Goal: Information Seeking & Learning: Learn about a topic

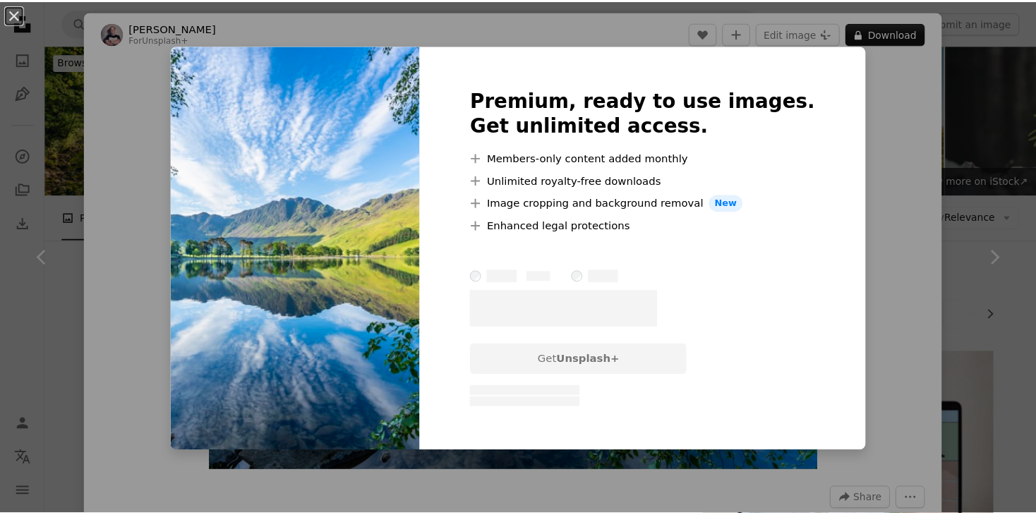
scroll to position [2259, 0]
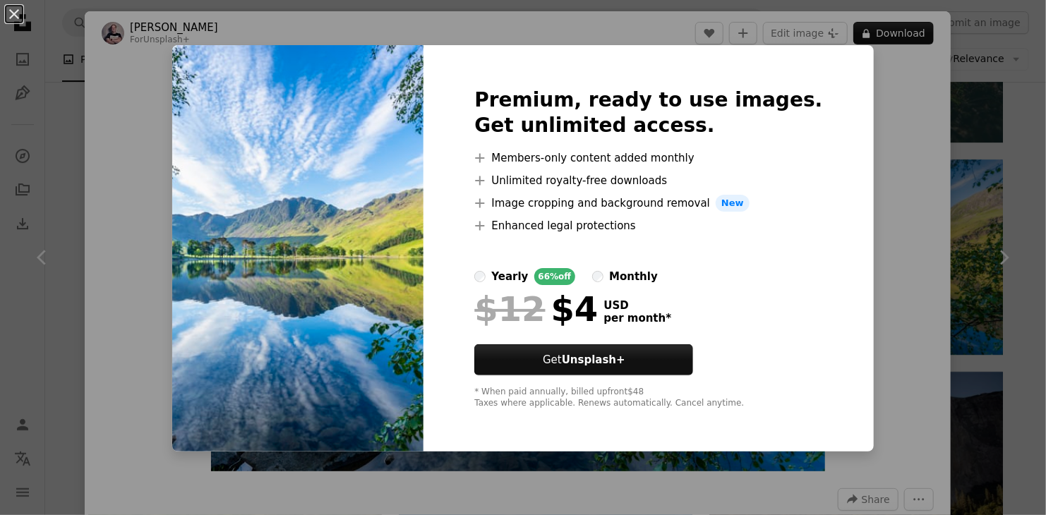
click at [899, 183] on div "An X shape Premium, ready to use images. Get unlimited access. A plus sign Memb…" at bounding box center [523, 257] width 1046 height 515
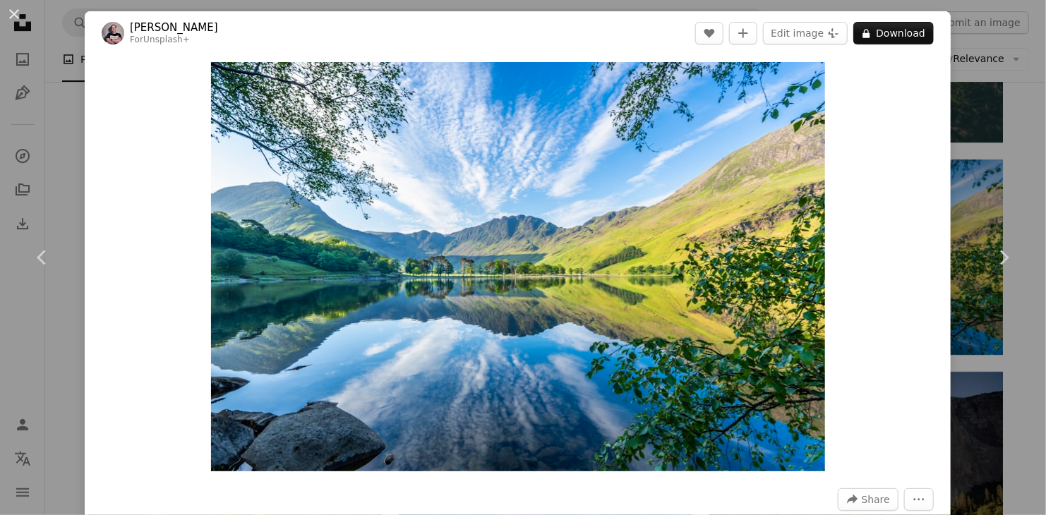
click at [997, 46] on div "An X shape Chevron left Chevron right [PERSON_NAME] For Unsplash+ A heart A plu…" at bounding box center [523, 257] width 1046 height 515
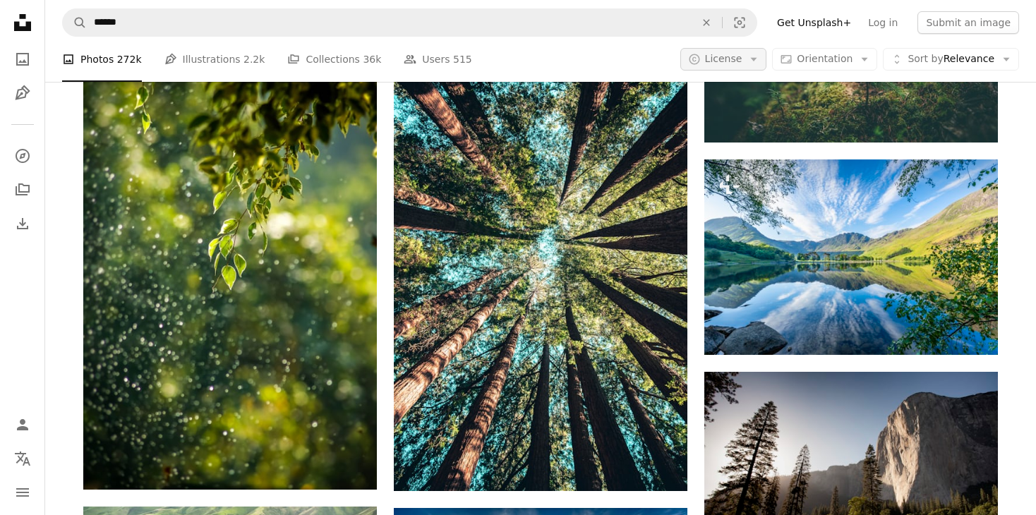
click at [757, 59] on icon "button" at bounding box center [754, 60] width 6 height 4
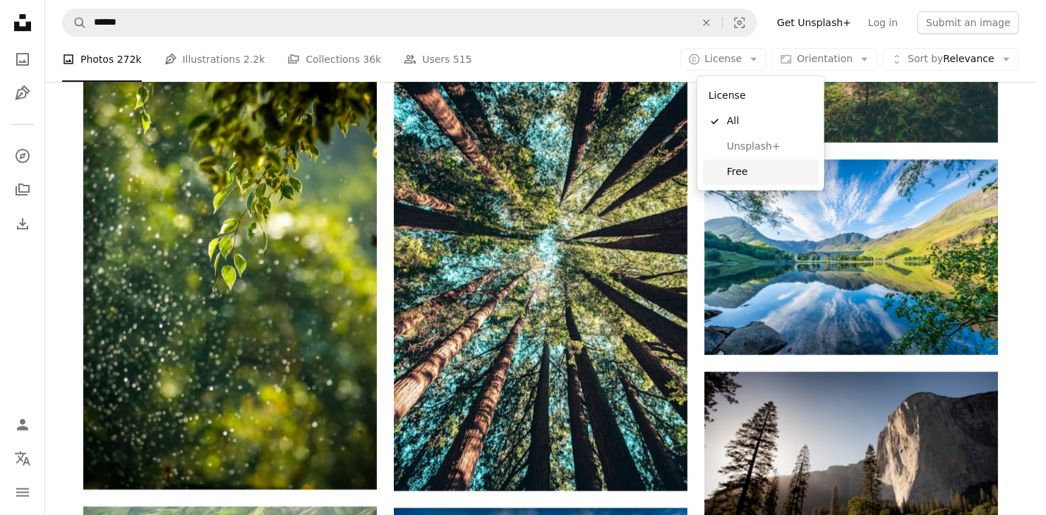
click at [731, 171] on span "Free" at bounding box center [770, 172] width 86 height 14
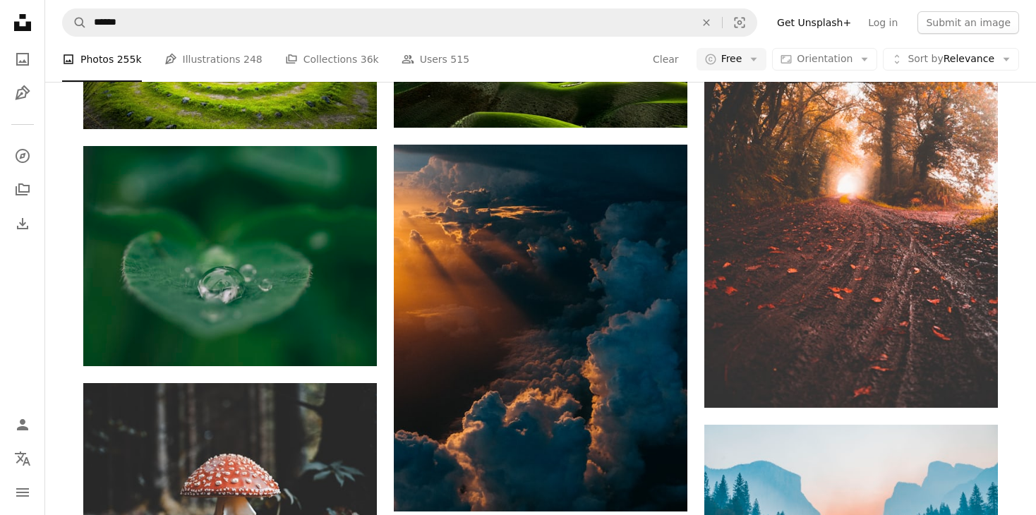
scroll to position [1694, 0]
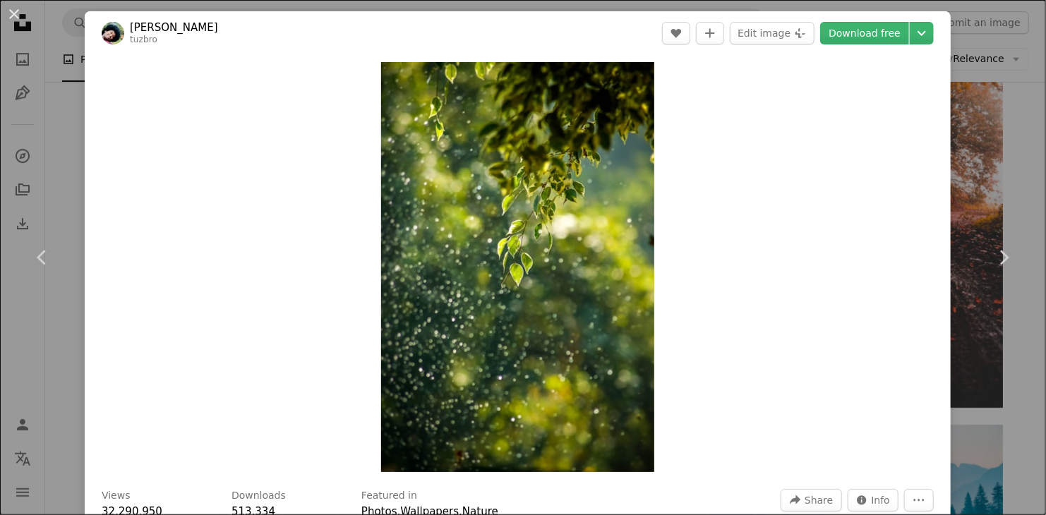
click at [999, 153] on div "An X shape Chevron left Chevron right Goutham Krishna tuzbro A heart A plus sig…" at bounding box center [523, 257] width 1046 height 515
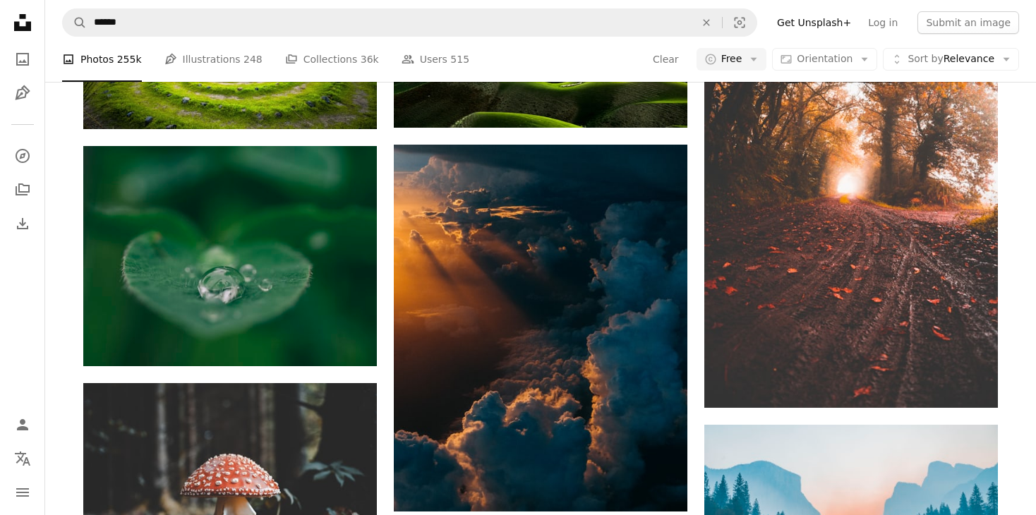
scroll to position [1059, 0]
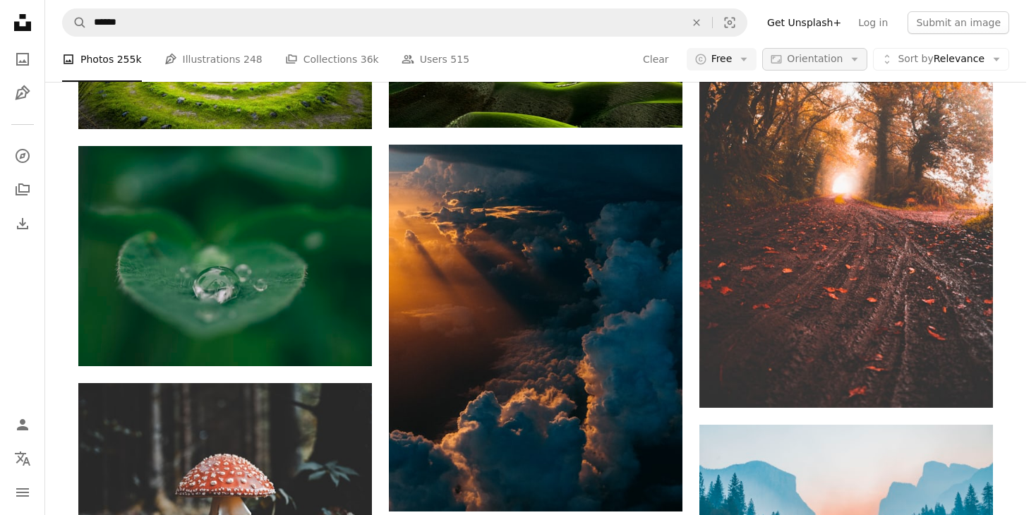
click at [867, 59] on button "Aspect ratio Orientation Arrow down" at bounding box center [814, 59] width 105 height 23
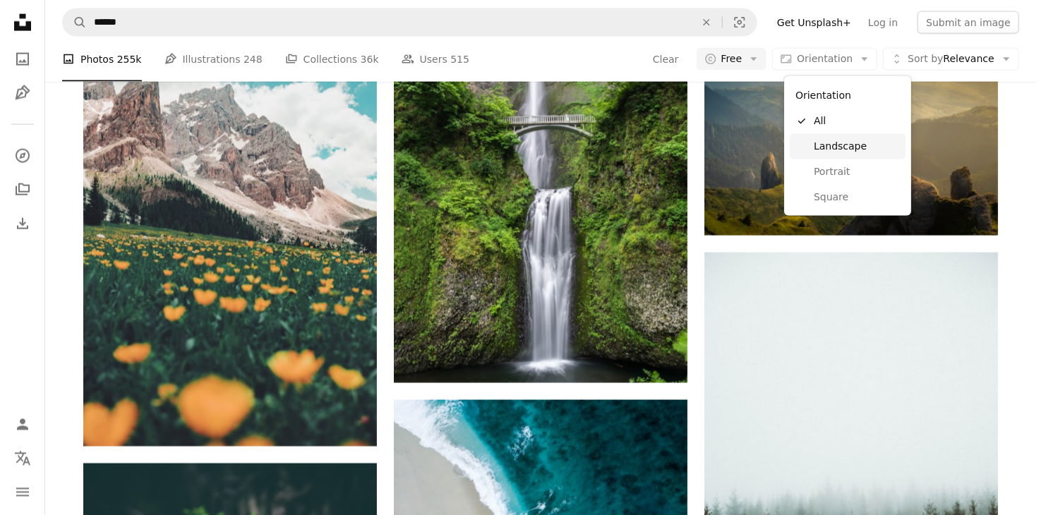
click at [850, 155] on link "Landscape" at bounding box center [848, 146] width 116 height 25
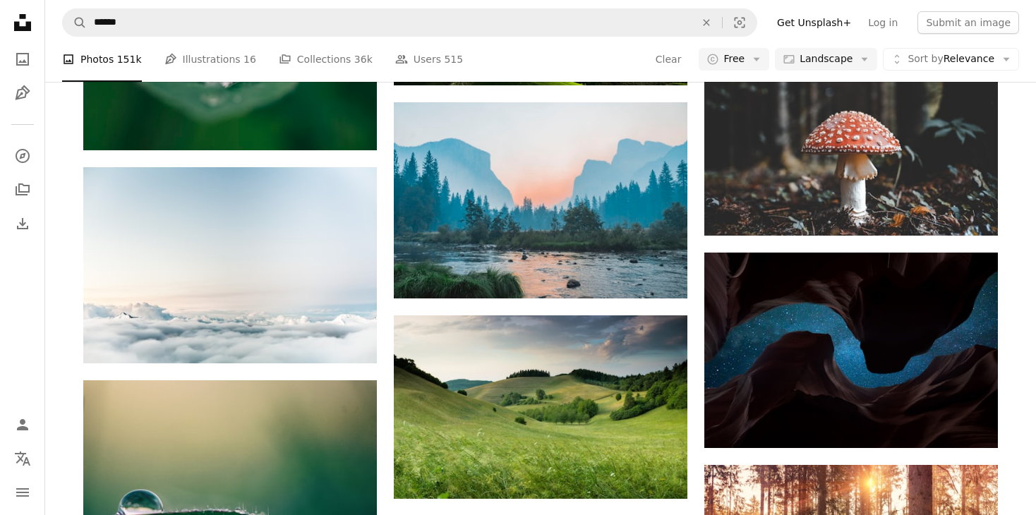
scroll to position [1764, 0]
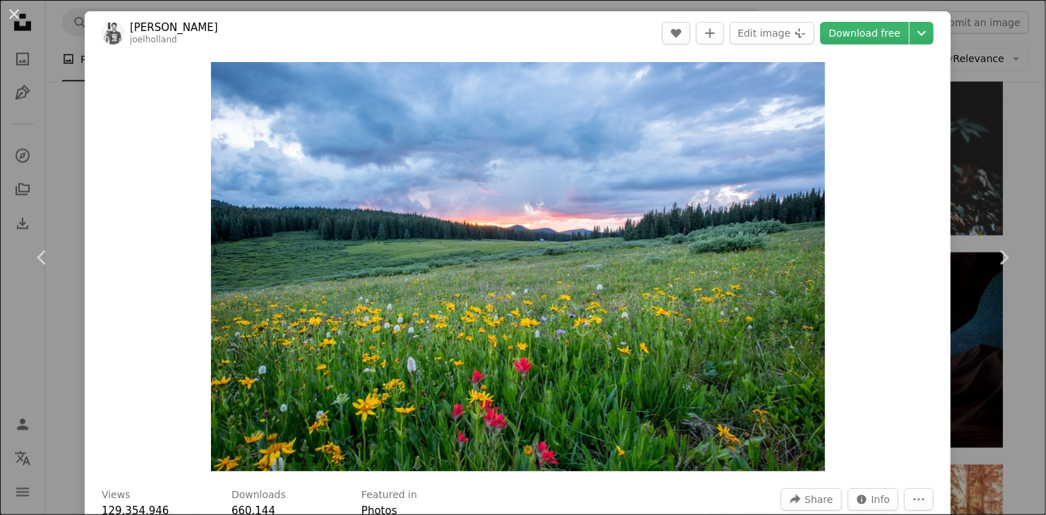
click at [1004, 132] on div "An X shape Chevron left Chevron right [PERSON_NAME] joelholland A heart A plus …" at bounding box center [523, 257] width 1046 height 515
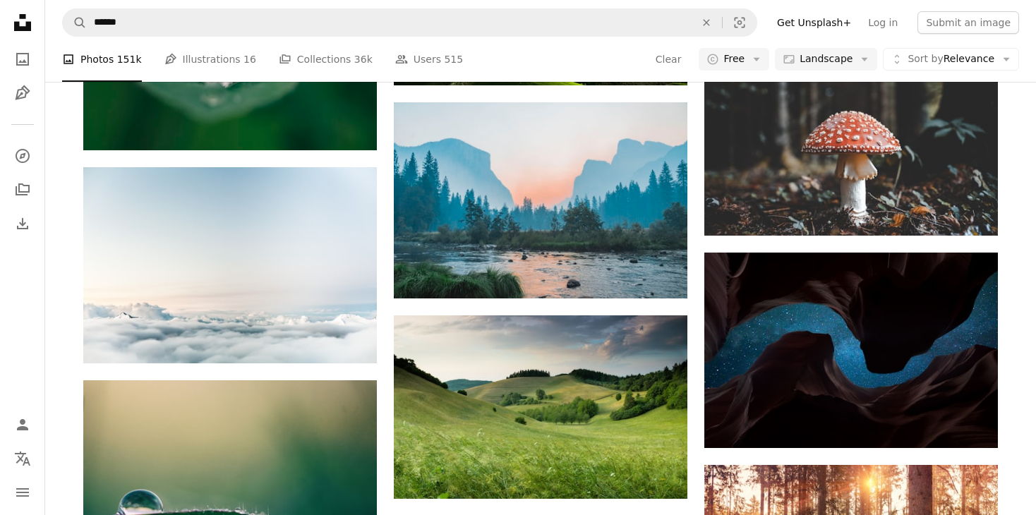
scroll to position [133, 0]
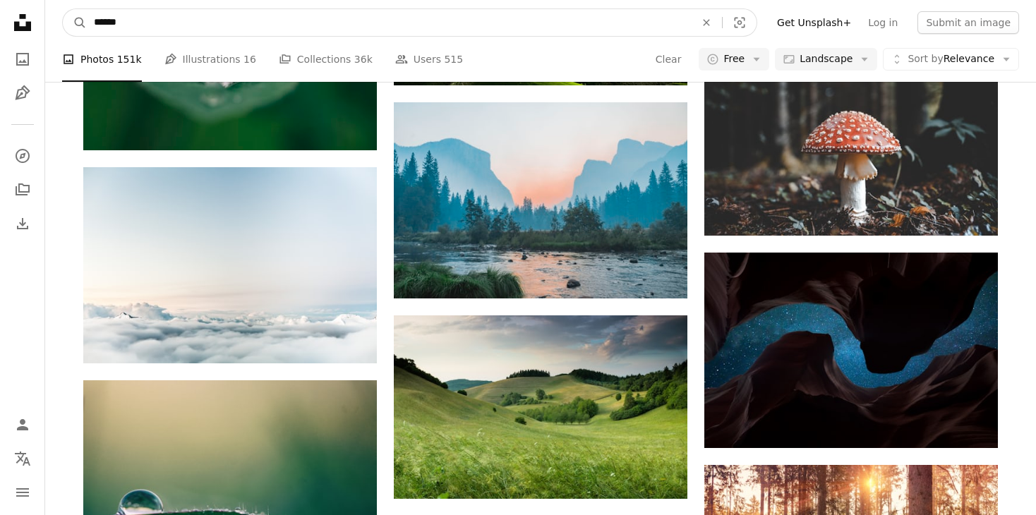
drag, startPoint x: 154, startPoint y: 25, endPoint x: 23, endPoint y: 23, distance: 130.6
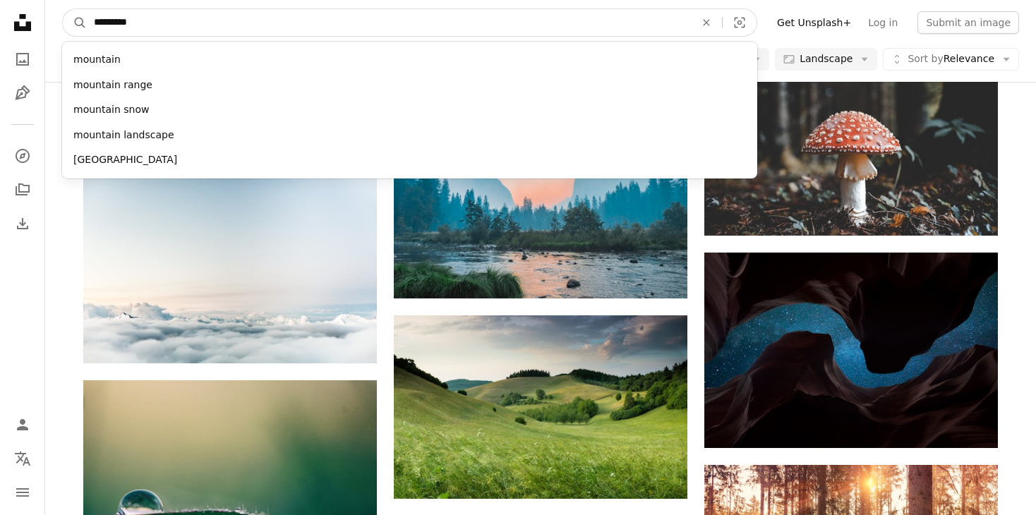
type input "*********"
click at [63, 9] on button "A magnifying glass" at bounding box center [75, 22] width 24 height 27
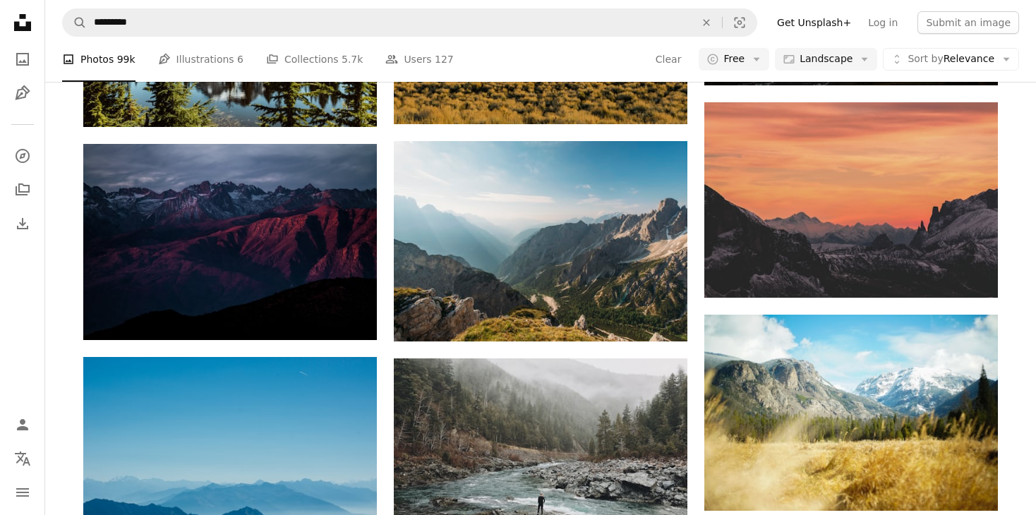
scroll to position [141, 0]
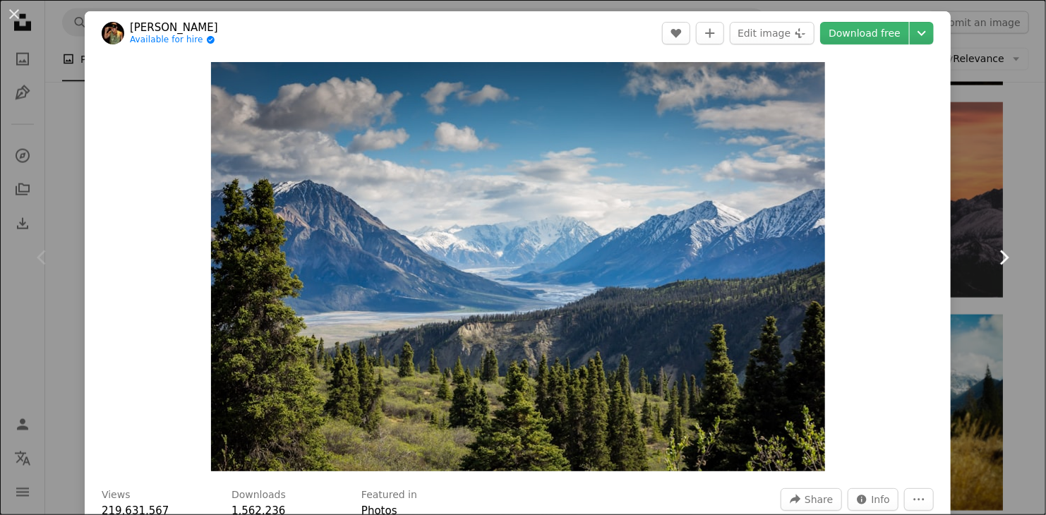
click at [1015, 201] on link "Chevron right" at bounding box center [1003, 258] width 85 height 136
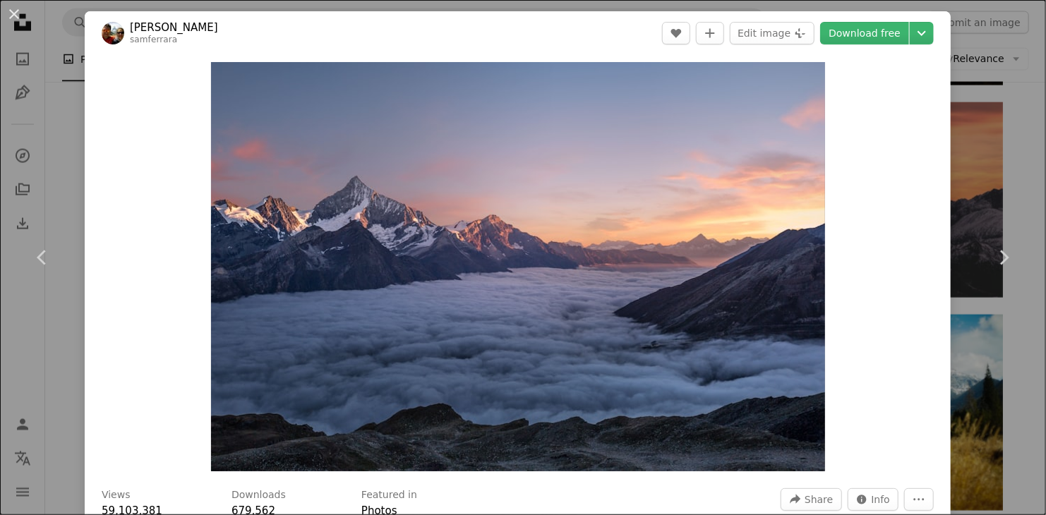
click at [1014, 82] on div "An X shape Chevron left Chevron right [PERSON_NAME] samferrara A heart A plus s…" at bounding box center [523, 257] width 1046 height 515
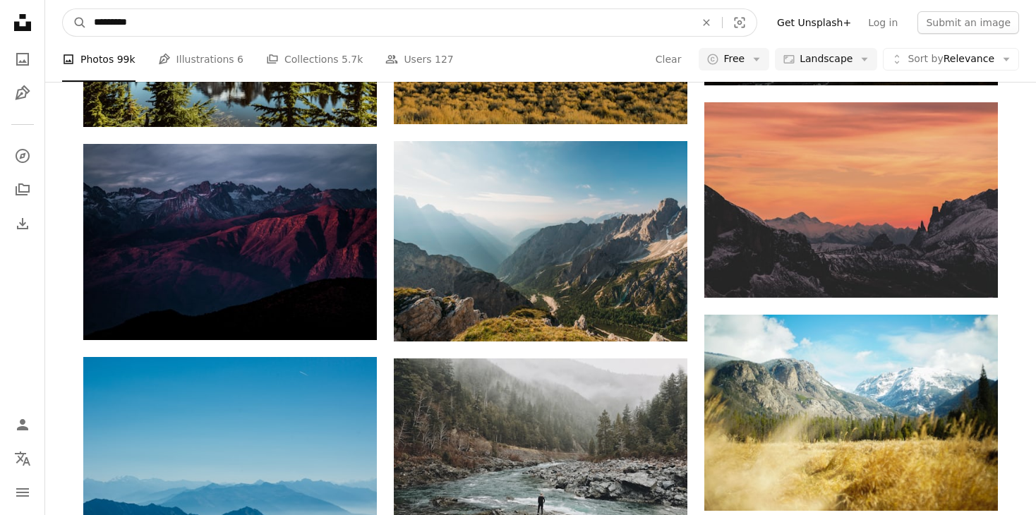
drag, startPoint x: 172, startPoint y: 26, endPoint x: 24, endPoint y: 16, distance: 147.8
click at [29, 28] on div "Unsplash logo Unsplash Home A photo Pen Tool A compass A stack of folders Downl…" at bounding box center [518, 242] width 1036 height 2603
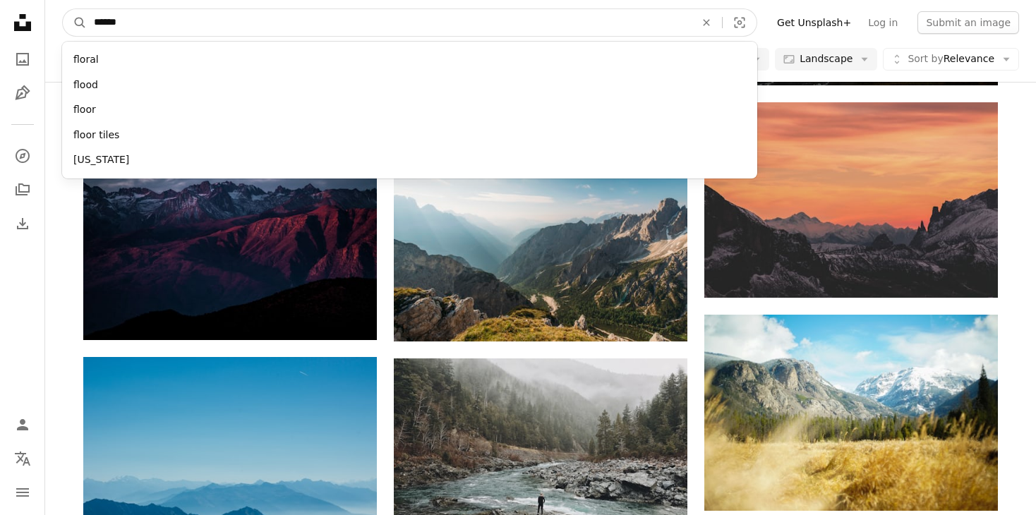
type input "*******"
click button "A magnifying glass" at bounding box center [75, 22] width 24 height 27
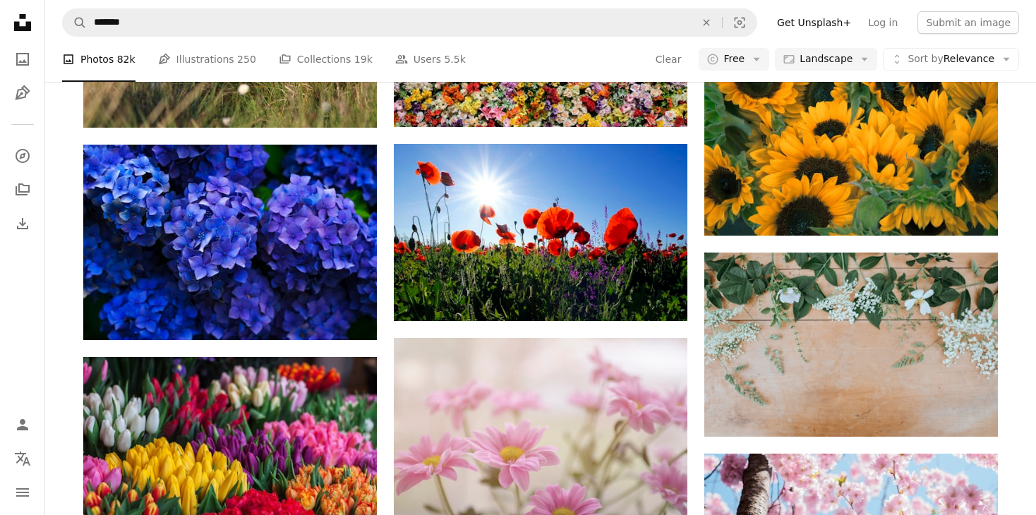
scroll to position [1835, 0]
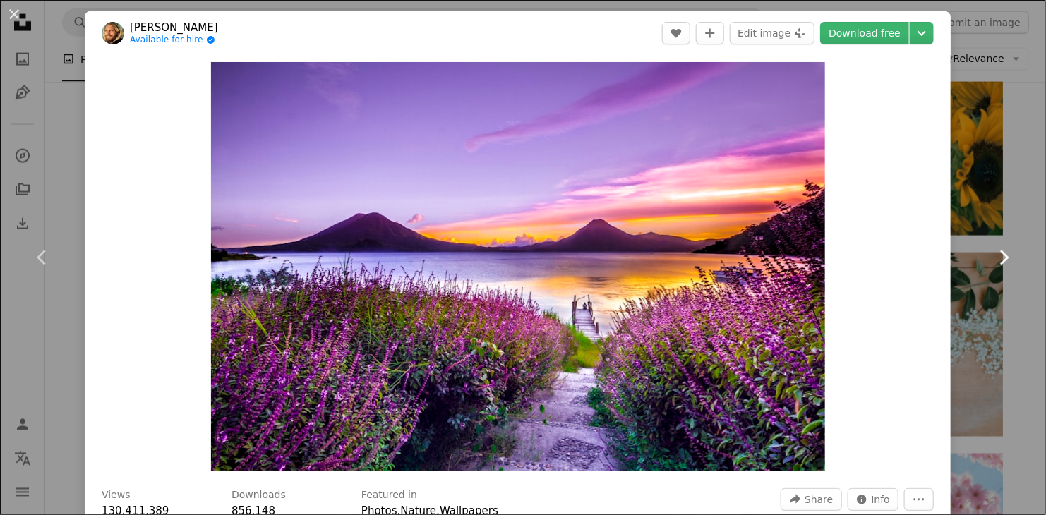
click at [1004, 194] on link "Chevron right" at bounding box center [1003, 258] width 85 height 136
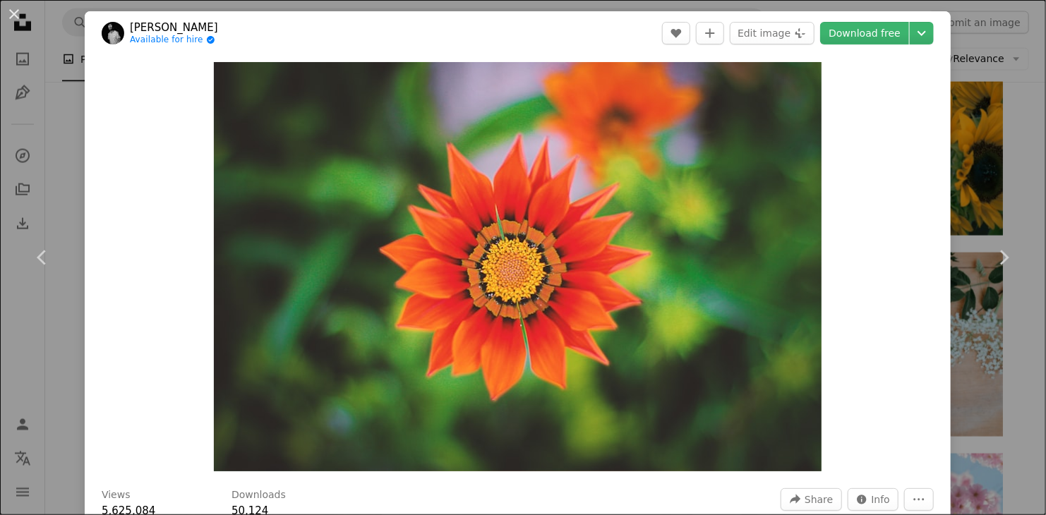
click at [1029, 93] on div "An X shape Chevron left Chevron right Aziz Acharki Available for hire A checkma…" at bounding box center [523, 257] width 1046 height 515
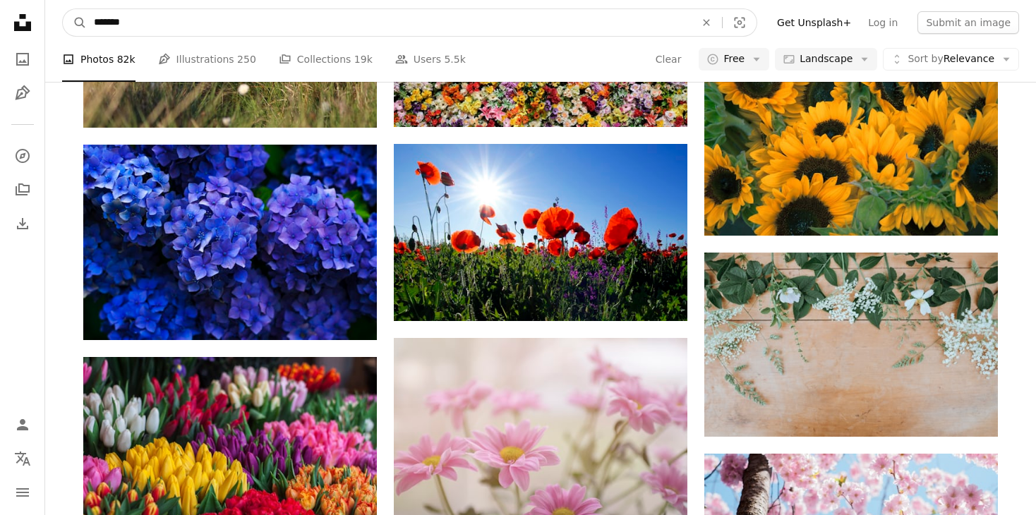
drag, startPoint x: 169, startPoint y: 22, endPoint x: 58, endPoint y: 20, distance: 110.8
click at [58, 20] on nav "A magnifying glass ******* An X shape Visual search Filters Get Unsplash+ Log i…" at bounding box center [540, 22] width 991 height 45
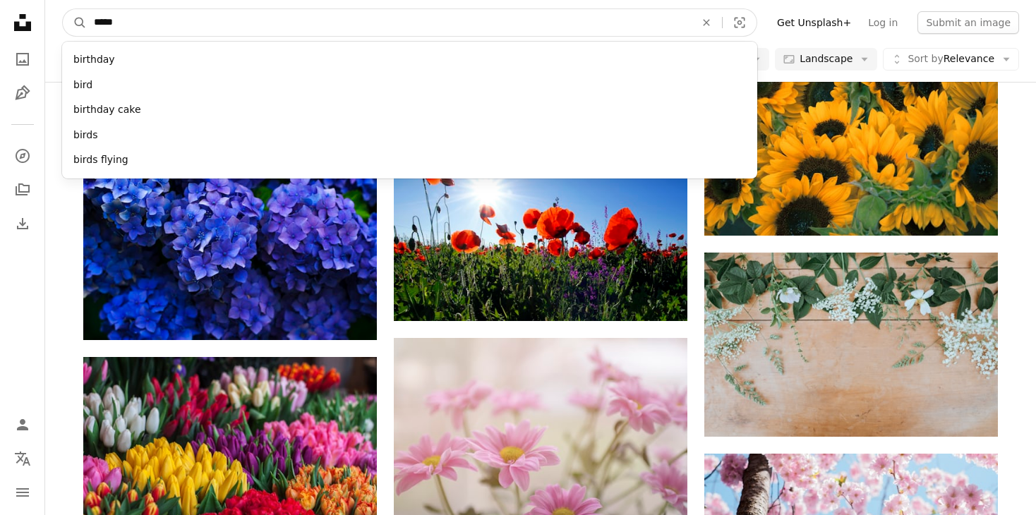
type input "*****"
click at [63, 9] on button "A magnifying glass" at bounding box center [75, 22] width 24 height 27
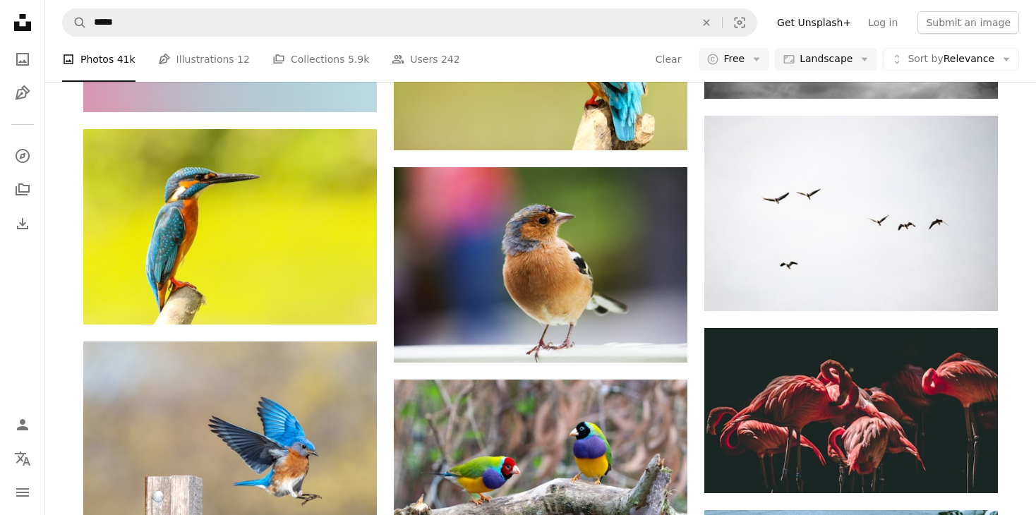
scroll to position [494, 0]
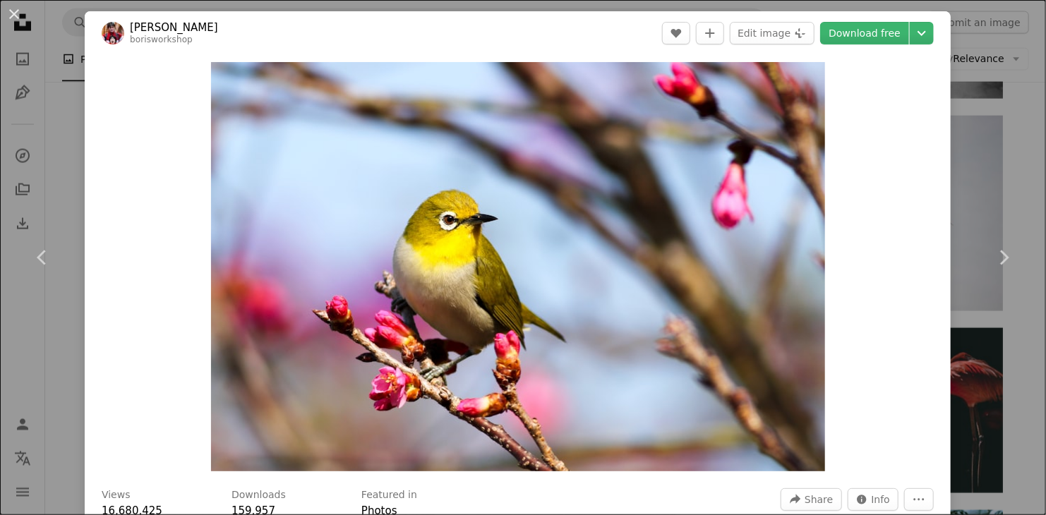
click at [1010, 164] on div "An X shape Chevron left Chevron right [PERSON_NAME] borisworkshop A heart A plu…" at bounding box center [523, 257] width 1046 height 515
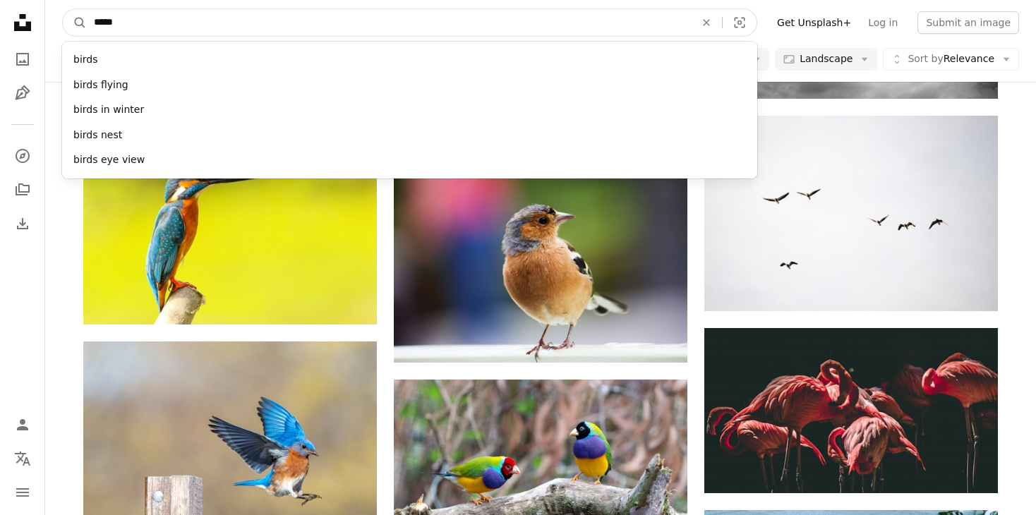
drag, startPoint x: 371, startPoint y: 29, endPoint x: -12, endPoint y: 30, distance: 383.2
type input "*********"
click button "A magnifying glass" at bounding box center [75, 22] width 24 height 27
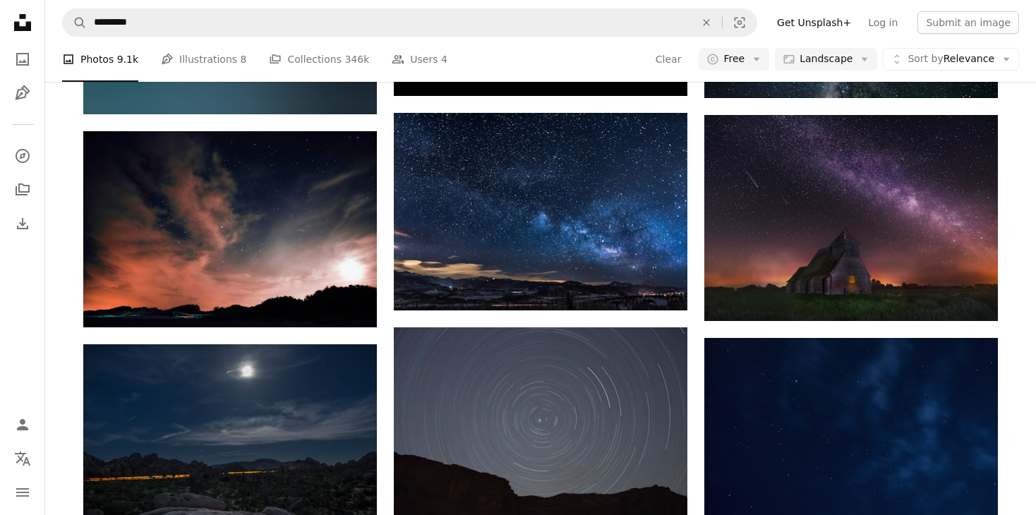
scroll to position [706, 0]
